Goal: Task Accomplishment & Management: Use online tool/utility

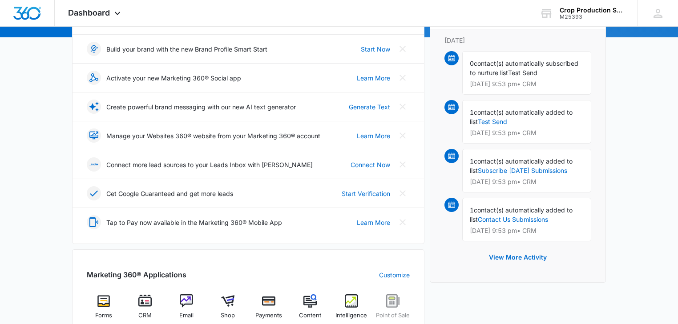
scroll to position [142, 0]
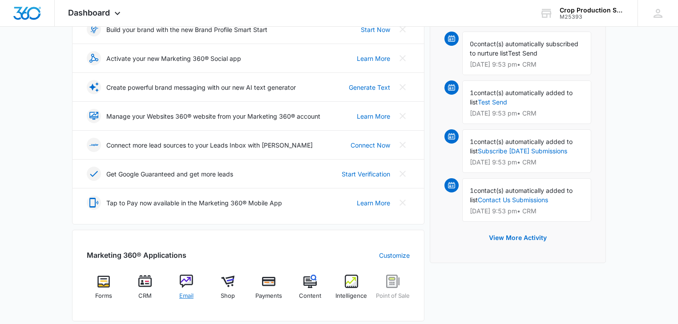
click at [187, 281] on img at bounding box center [186, 281] width 13 height 13
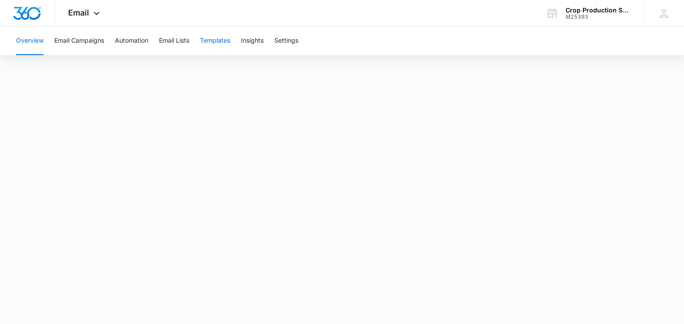
click at [222, 39] on button "Templates" at bounding box center [215, 41] width 30 height 28
click at [81, 41] on button "Email Campaigns" at bounding box center [79, 41] width 50 height 28
click at [223, 38] on button "Templates" at bounding box center [215, 41] width 30 height 28
click at [634, 317] on body "Email Apps Forms CRM Email Shop Payments POS Content Intelligence Files Brand S…" at bounding box center [342, 162] width 684 height 324
click at [28, 41] on button "Overview" at bounding box center [30, 41] width 28 height 28
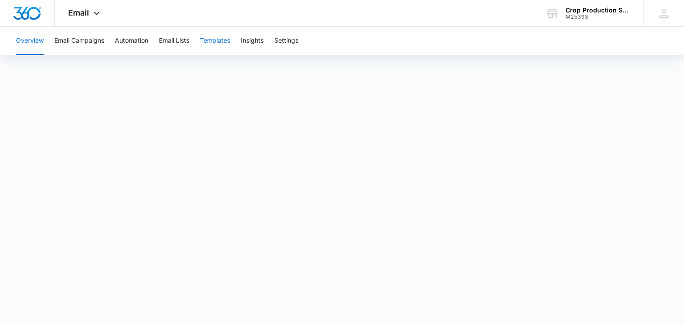
click at [221, 42] on button "Templates" at bounding box center [215, 41] width 30 height 28
click at [67, 38] on button "Email Campaigns" at bounding box center [79, 41] width 50 height 28
click at [217, 41] on button "Templates" at bounding box center [215, 41] width 30 height 28
click at [66, 40] on button "Email Campaigns" at bounding box center [79, 41] width 50 height 28
click at [211, 40] on button "Templates" at bounding box center [215, 41] width 30 height 28
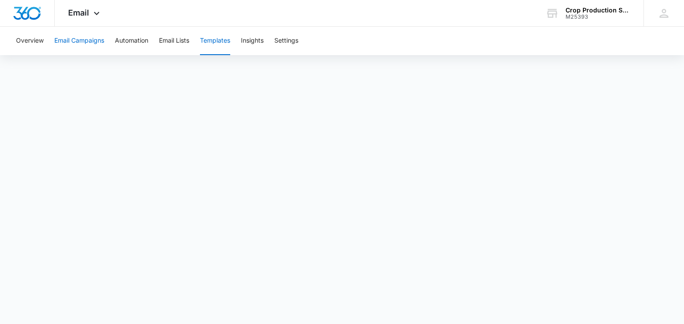
click at [75, 40] on button "Email Campaigns" at bounding box center [79, 41] width 50 height 28
click at [214, 40] on button "Templates" at bounding box center [215, 41] width 30 height 28
drag, startPoint x: 92, startPoint y: 42, endPoint x: 97, endPoint y: 42, distance: 5.8
click at [92, 42] on button "Email Campaigns" at bounding box center [79, 41] width 50 height 28
click at [220, 39] on button "Templates" at bounding box center [215, 41] width 30 height 28
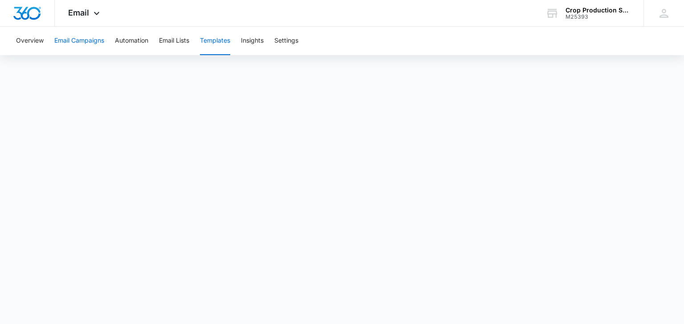
click at [85, 39] on button "Email Campaigns" at bounding box center [79, 41] width 50 height 28
